Goal: Task Accomplishment & Management: Manage account settings

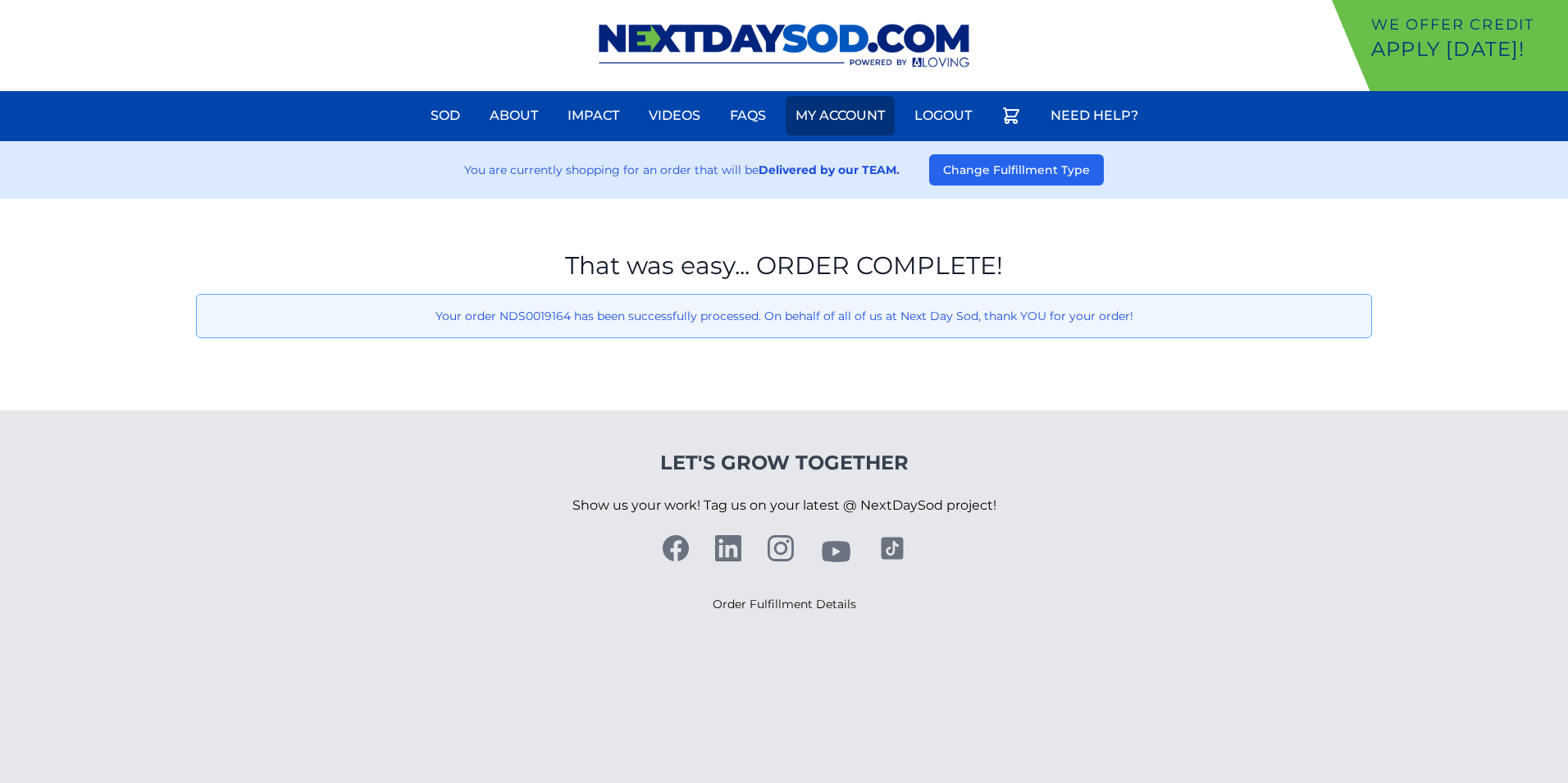
click at [838, 118] on link "My Account" at bounding box center [839, 115] width 109 height 39
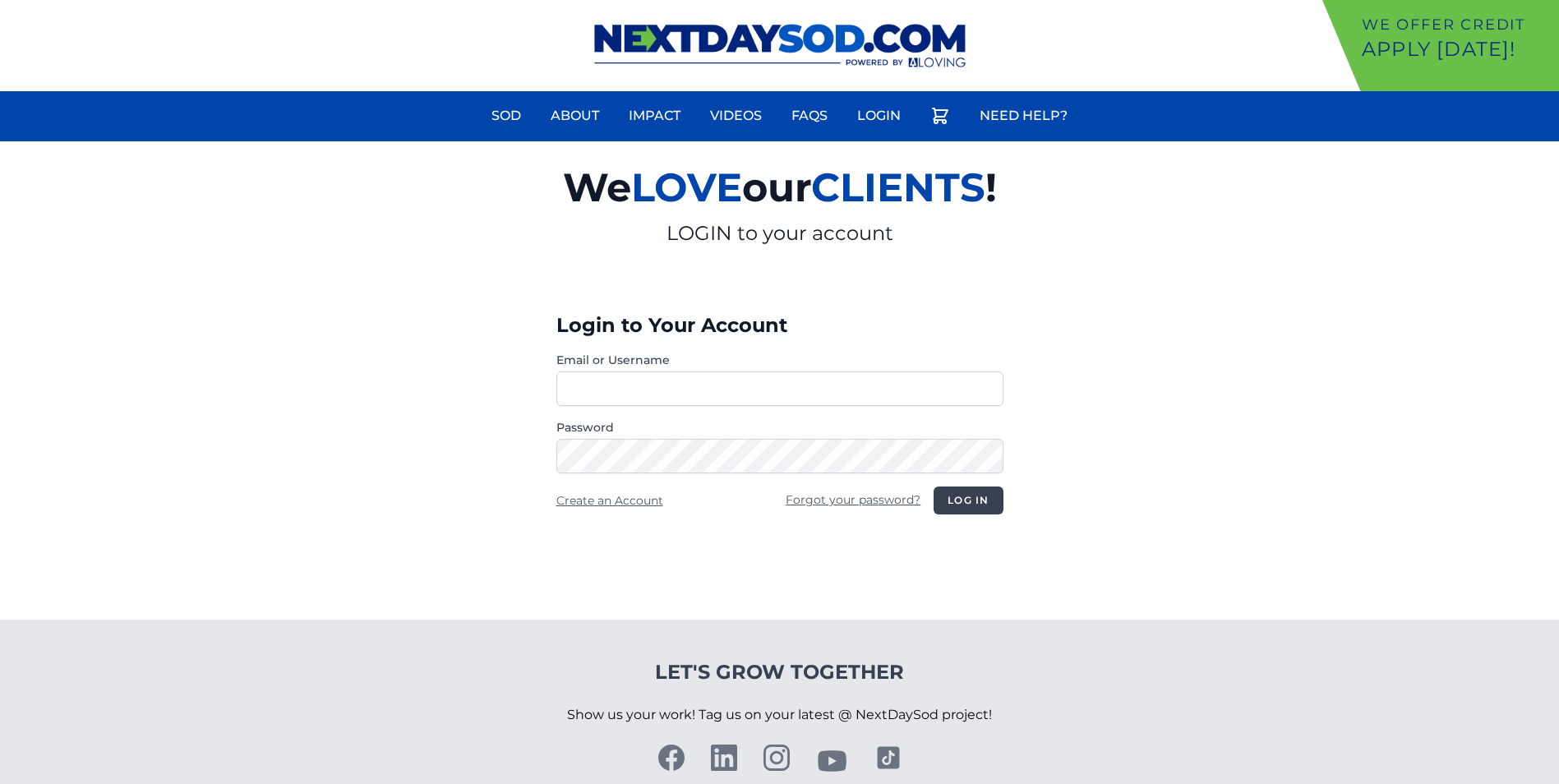
type input "**********"
click at [968, 497] on button "Log in" at bounding box center [968, 501] width 69 height 28
